Goal: Information Seeking & Learning: Learn about a topic

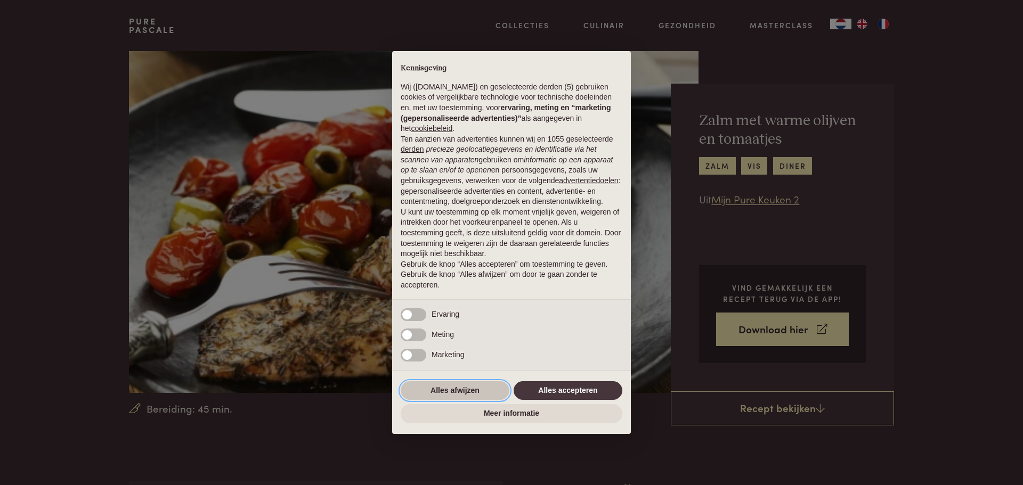
click at [454, 387] on button "Alles afwijzen" at bounding box center [455, 391] width 109 height 19
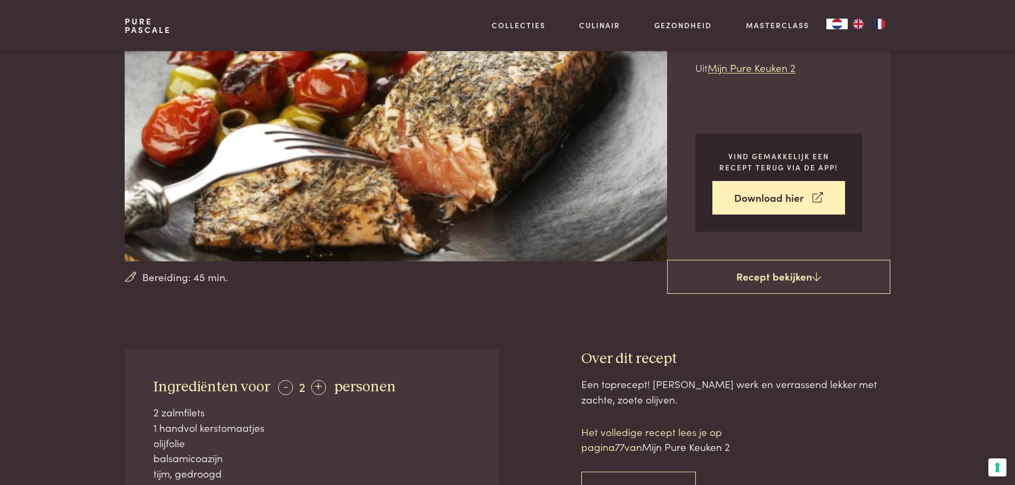
scroll to position [196, 0]
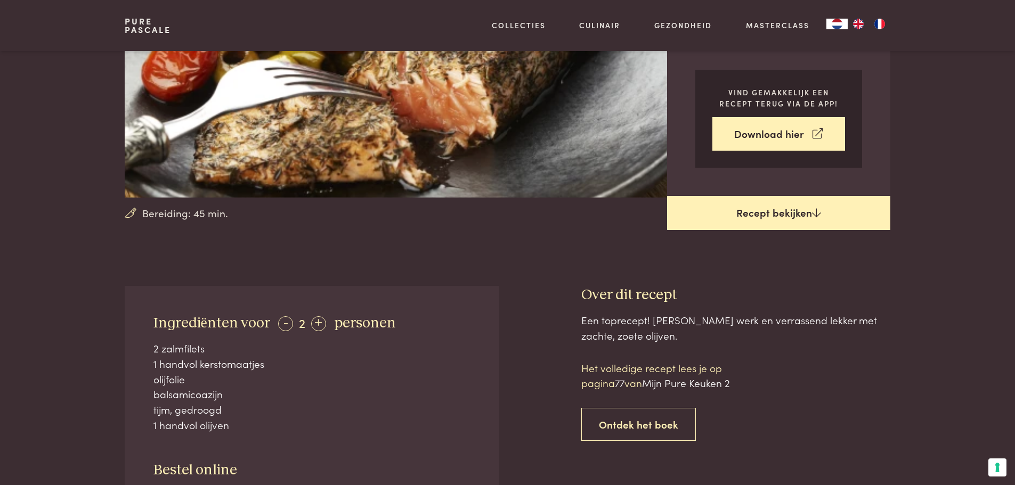
click at [767, 214] on link "Recept bekijken" at bounding box center [778, 213] width 223 height 34
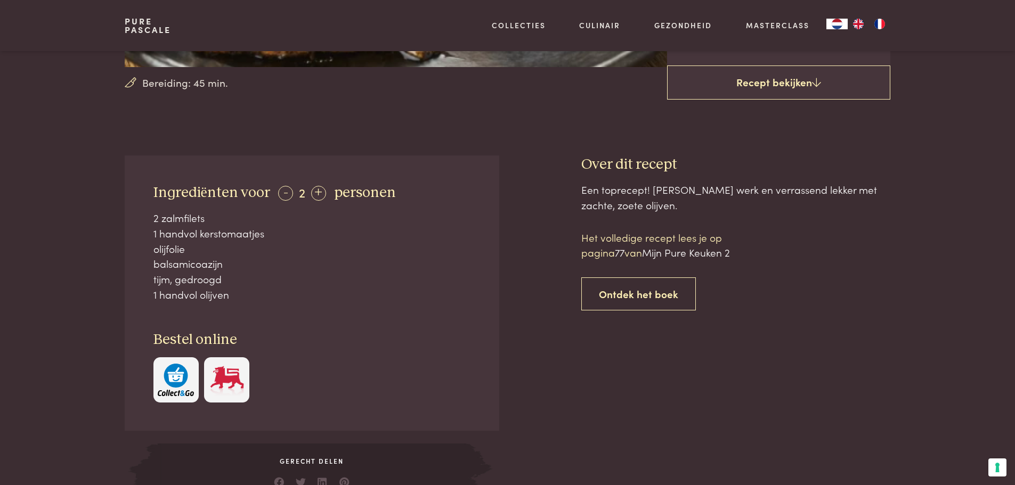
scroll to position [286, 0]
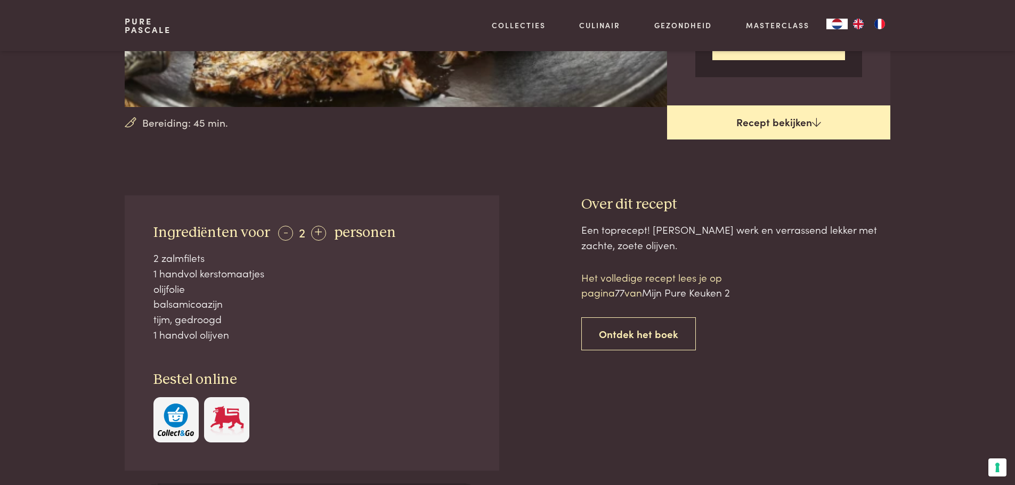
click at [804, 123] on link "Recept bekijken" at bounding box center [778, 123] width 223 height 34
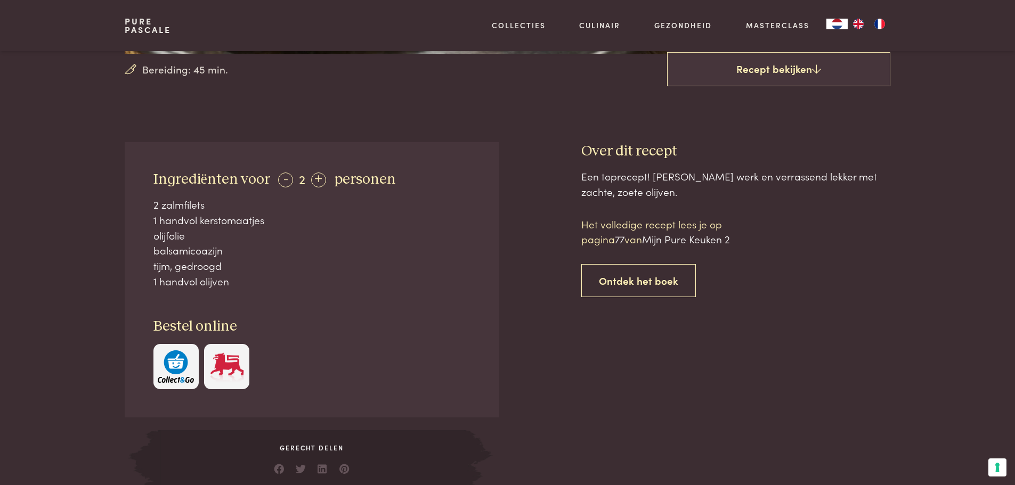
scroll to position [337, 0]
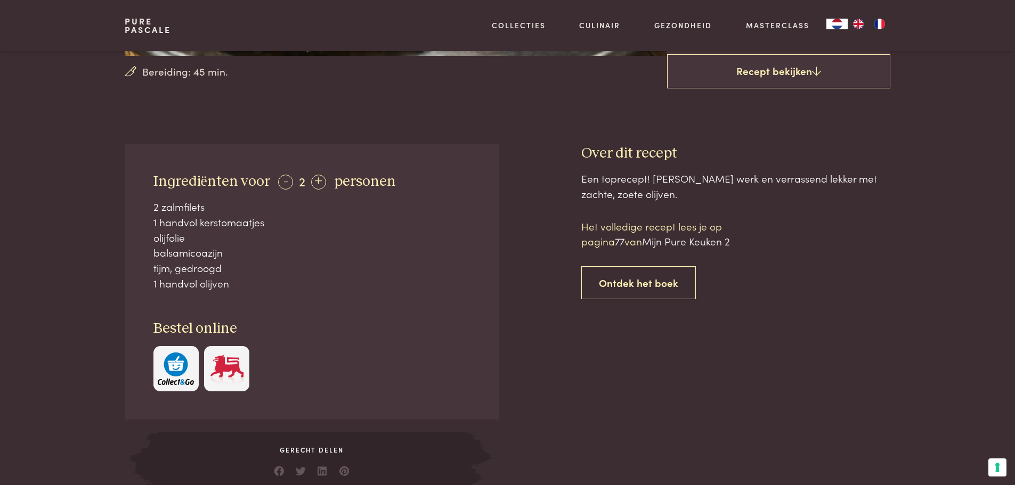
click at [174, 361] on img "button" at bounding box center [176, 369] width 36 height 33
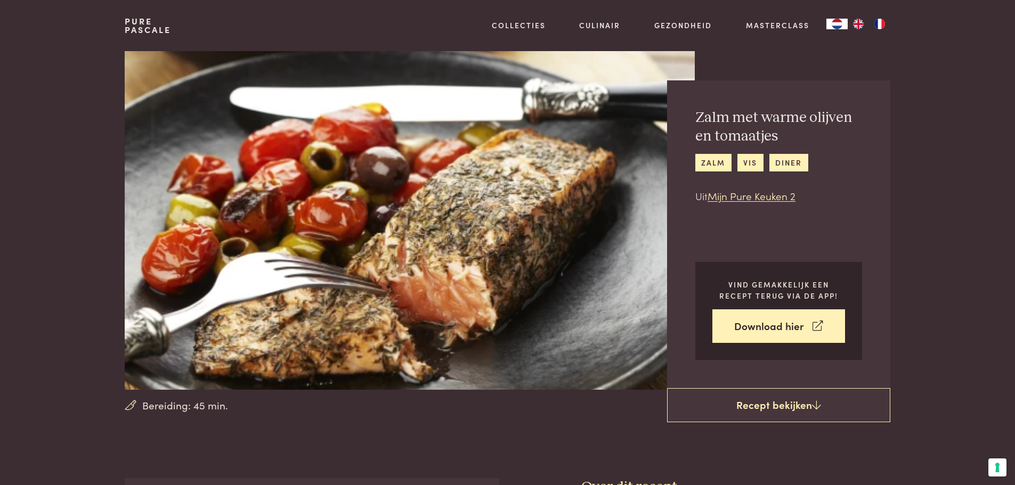
scroll to position [0, 0]
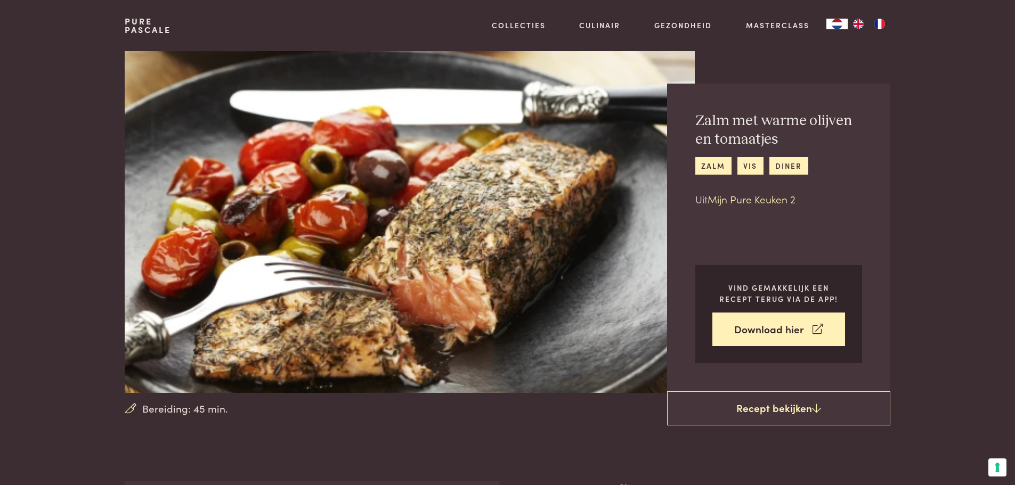
click at [744, 201] on link "Mijn Pure Keuken 2" at bounding box center [752, 199] width 88 height 14
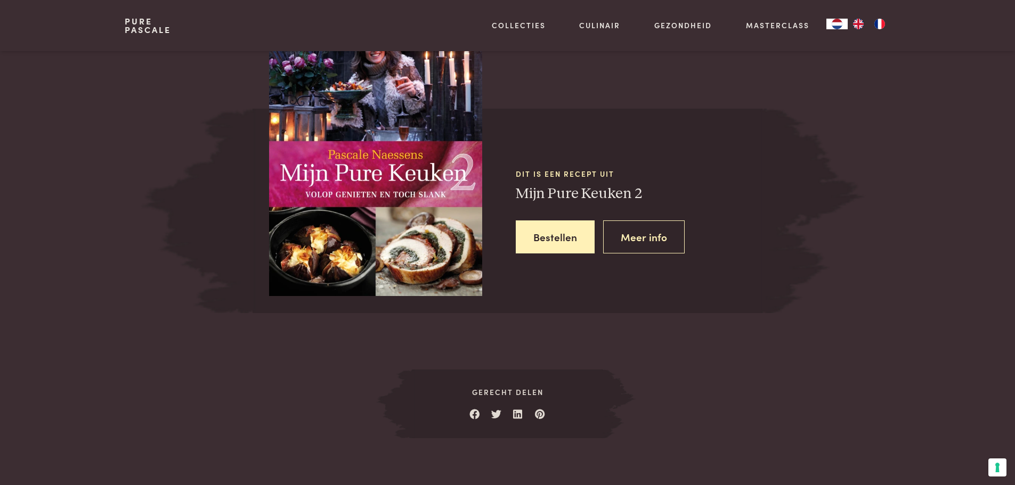
scroll to position [942, 0]
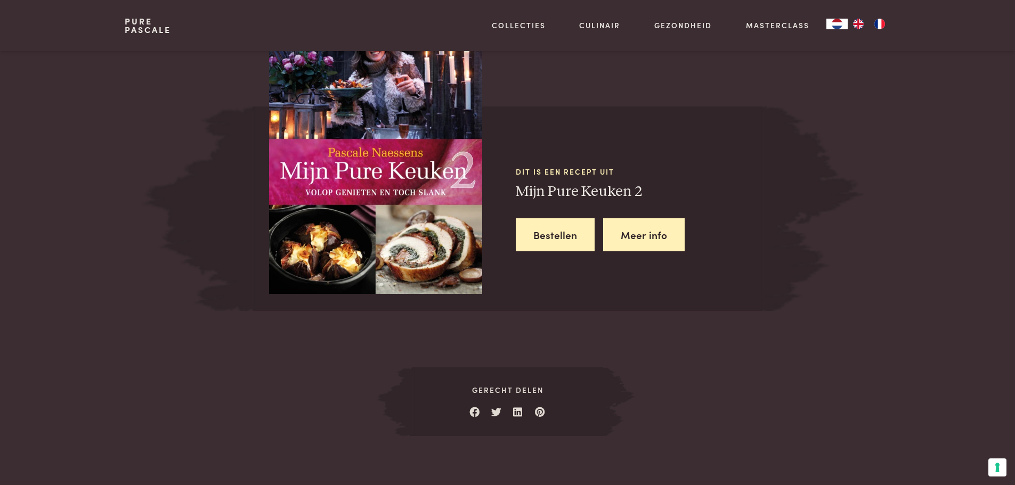
click at [665, 232] on link "Meer info" at bounding box center [644, 235] width 82 height 34
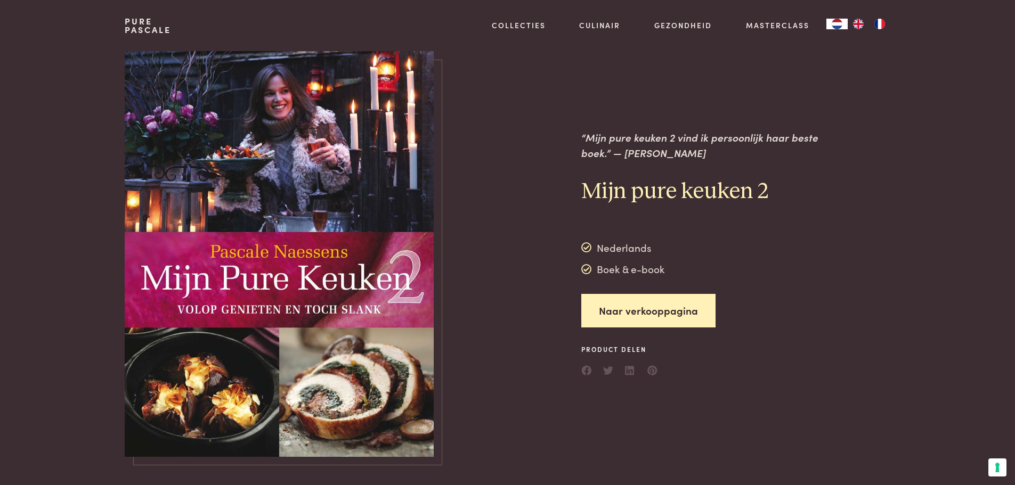
click at [408, 238] on img at bounding box center [279, 254] width 309 height 406
